Goal: Information Seeking & Learning: Learn about a topic

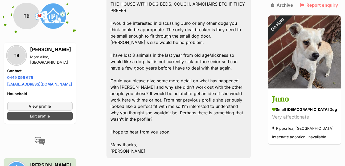
scroll to position [1167, 0]
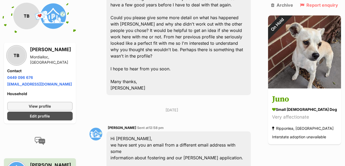
scroll to position [1267, 0]
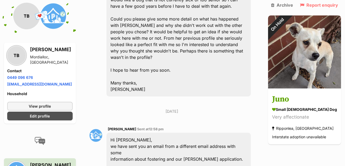
paste textarea "Hi, This has been so long that I've actually adopted another dog. He is a relax…"
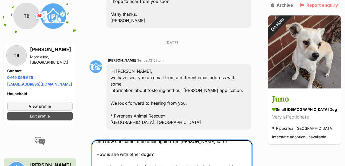
scroll to position [1383, 0]
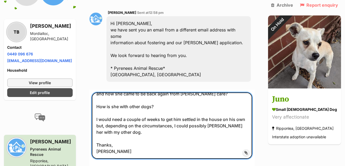
type textarea "Hi, This has been so long that I've actually adopted another dog. He is a relax…"
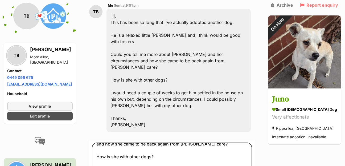
scroll to position [1507, 0]
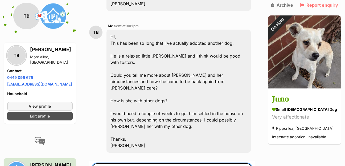
drag, startPoint x: 127, startPoint y: 81, endPoint x: 80, endPoint y: 15, distance: 81.3
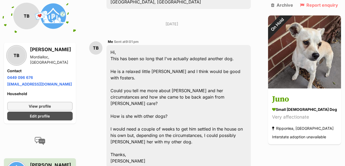
scroll to position [1440, 0]
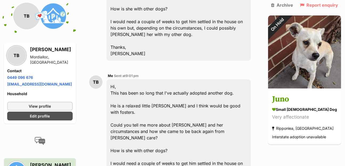
scroll to position [1584, 0]
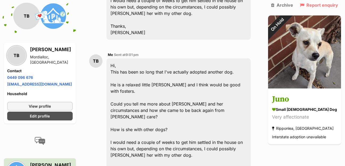
click at [216, 58] on div "Hi, This has been so long that I've actually adopted another dog. He is a relax…" at bounding box center [179, 119] width 144 height 123
click at [181, 58] on div "Hi, This has been so long that I've actually adopted another dog. He is a relax…" at bounding box center [179, 119] width 144 height 123
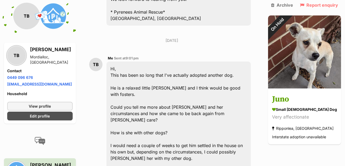
scroll to position [1440, 0]
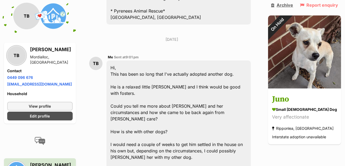
click at [293, 4] on link "Archive" at bounding box center [282, 5] width 22 height 5
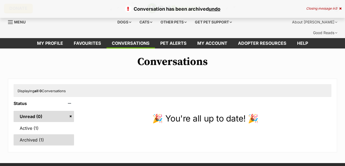
click at [30, 134] on link "Archived (1)" at bounding box center [44, 139] width 61 height 11
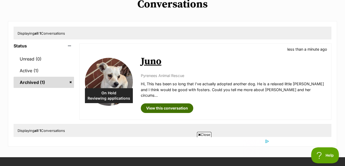
click at [162, 103] on link "View this conversation" at bounding box center [167, 108] width 53 height 10
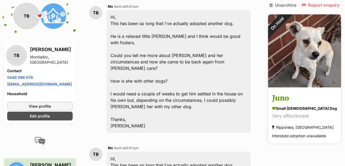
scroll to position [1492, 0]
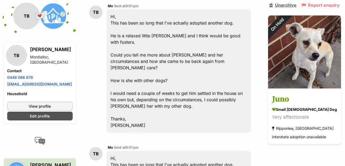
click at [297, 5] on link "Unarchive" at bounding box center [283, 5] width 27 height 5
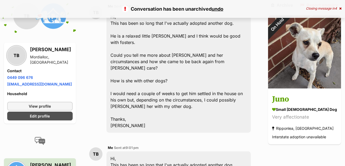
scroll to position [1492, 0]
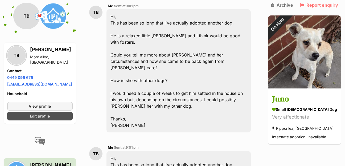
click at [218, 10] on div "Hi, This has been so long that I've actually adopted another dog. He is a relax…" at bounding box center [179, 70] width 144 height 123
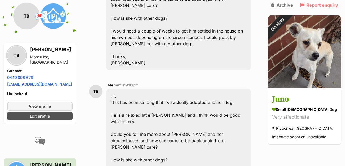
scroll to position [1722, 0]
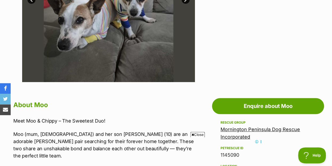
scroll to position [144, 0]
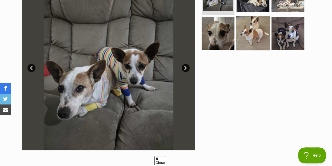
click at [255, 30] on img at bounding box center [253, 33] width 34 height 34
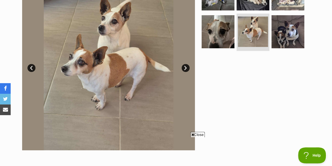
scroll to position [115, 0]
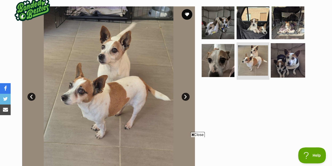
click at [295, 49] on img at bounding box center [288, 60] width 34 height 34
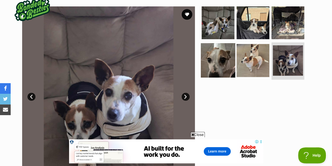
click at [218, 51] on img at bounding box center [218, 60] width 34 height 34
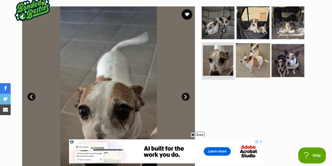
click at [249, 53] on img at bounding box center [253, 60] width 34 height 34
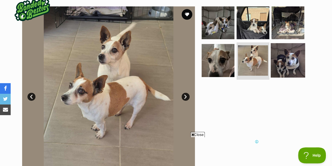
scroll to position [0, 0]
click at [295, 51] on img at bounding box center [288, 60] width 34 height 34
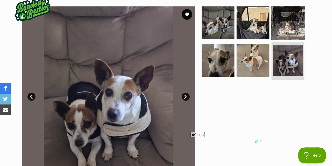
click at [294, 12] on img at bounding box center [288, 22] width 34 height 34
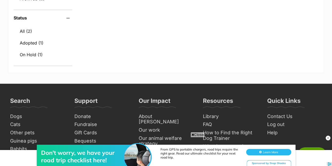
scroll to position [144, 0]
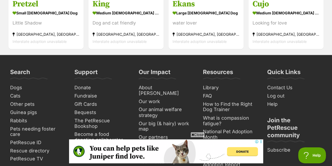
scroll to position [1555, 0]
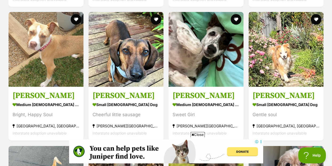
scroll to position [892, 0]
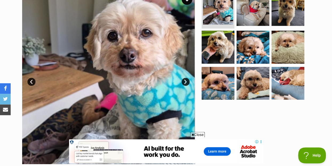
scroll to position [58, 0]
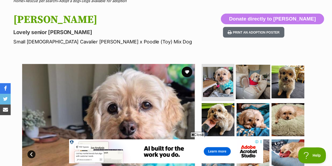
click at [255, 74] on img at bounding box center [253, 82] width 34 height 34
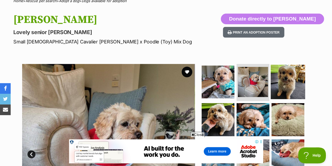
click at [293, 76] on img at bounding box center [288, 82] width 34 height 34
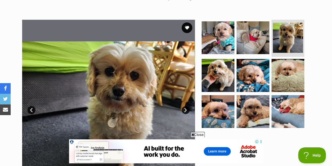
scroll to position [115, 0]
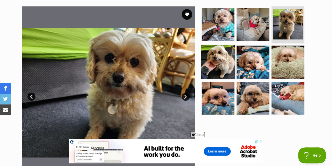
click at [222, 53] on img at bounding box center [218, 62] width 34 height 34
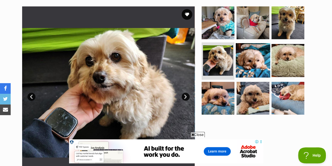
click at [251, 54] on img at bounding box center [253, 60] width 34 height 34
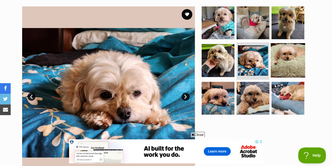
click at [297, 53] on img at bounding box center [288, 60] width 34 height 34
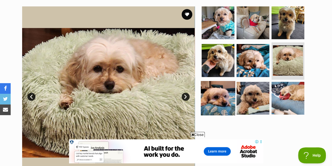
click at [211, 87] on img at bounding box center [218, 98] width 34 height 34
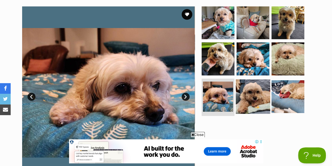
click at [249, 87] on img at bounding box center [253, 96] width 34 height 34
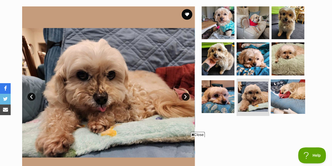
click at [294, 87] on img at bounding box center [288, 96] width 34 height 34
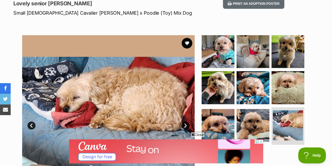
scroll to position [0, 0]
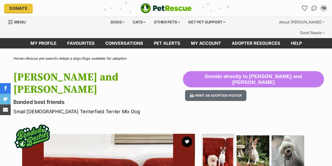
scroll to position [115, 0]
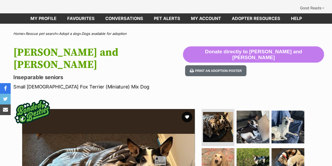
scroll to position [41, 0]
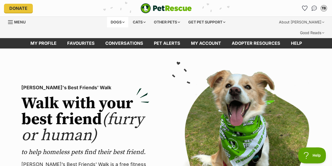
click at [116, 21] on div "Dogs" at bounding box center [117, 22] width 21 height 11
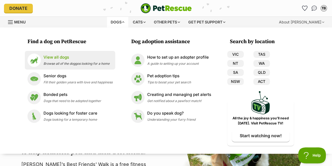
click at [70, 58] on p "View all dogs" at bounding box center [76, 57] width 66 height 6
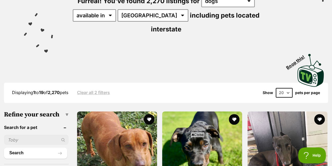
click at [21, 135] on input "text" at bounding box center [36, 140] width 65 height 10
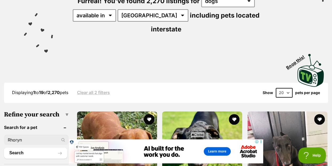
type input "Rhoryn"
click at [4, 148] on button "Search" at bounding box center [35, 153] width 63 height 11
